Goal: Transaction & Acquisition: Purchase product/service

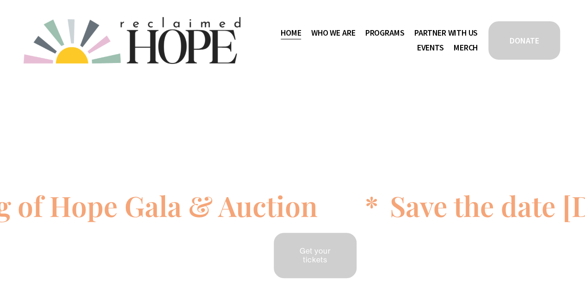
click at [514, 86] on div "Save the date 9/18/2025: An Evening of Hope Gala & Auction * Save the date 9/18…" at bounding box center [292, 199] width 585 height 237
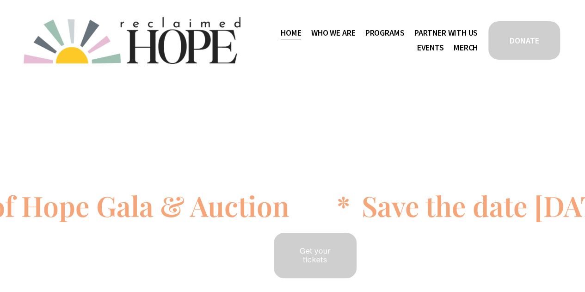
click at [516, 36] on link "DONATE" at bounding box center [524, 40] width 74 height 41
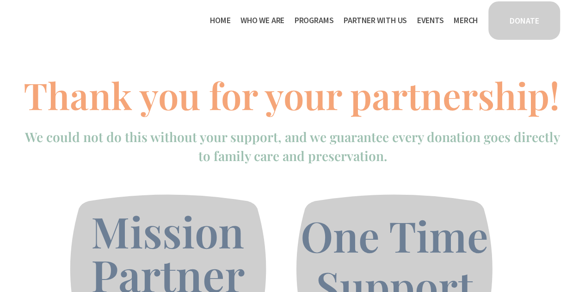
scroll to position [161, 0]
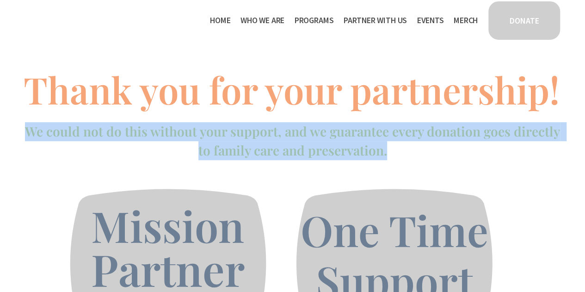
drag, startPoint x: 411, startPoint y: 149, endPoint x: 30, endPoint y: 132, distance: 382.0
click at [30, 132] on h4 "We could not do this without your support, and we guarantee every donation goes…" at bounding box center [293, 141] width 538 height 38
copy span "We could not do this without your support, and we guarantee every donation goes…"
